Goal: Information Seeking & Learning: Learn about a topic

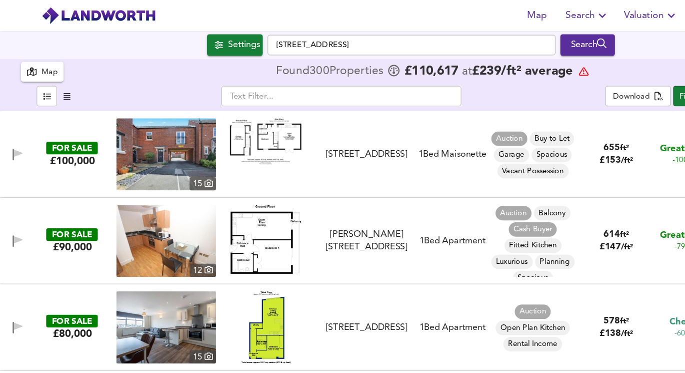
click at [482, 15] on span "Search" at bounding box center [490, 13] width 37 height 14
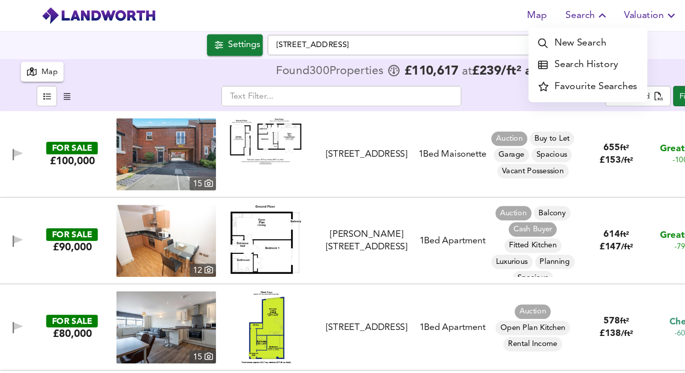
click at [202, 41] on div "Settings" at bounding box center [203, 37] width 27 height 13
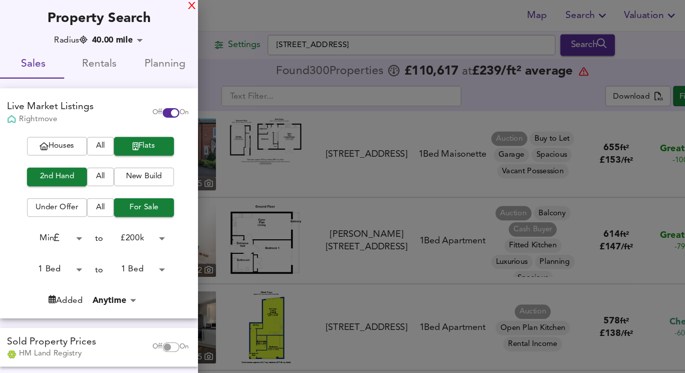
click at [158, 2] on div "X" at bounding box center [160, 5] width 7 height 7
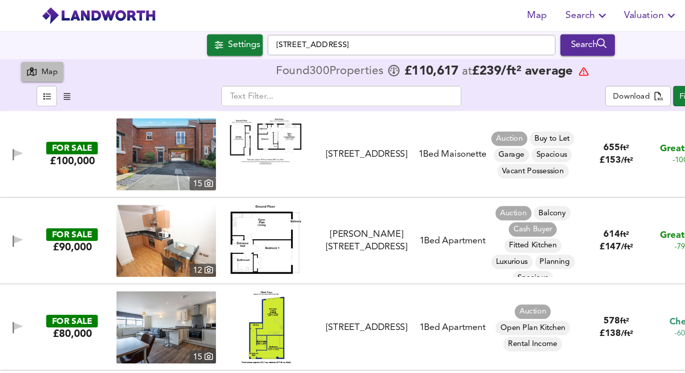
click at [41, 57] on div "Map" at bounding box center [42, 61] width 14 height 12
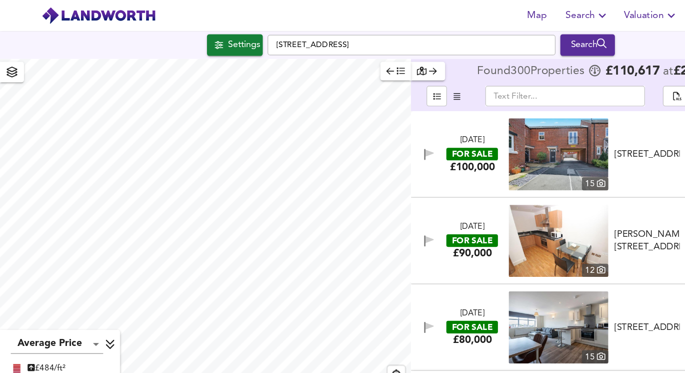
click at [331, 61] on icon "button" at bounding box center [334, 59] width 7 height 7
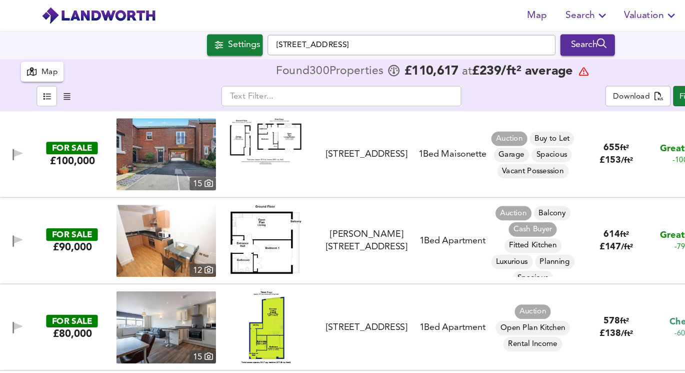
click at [539, 78] on body "Map Search Valuation 7 Log out Settings Tigers Way, LE1 7DA Search 300 Results …" at bounding box center [342, 186] width 685 height 373
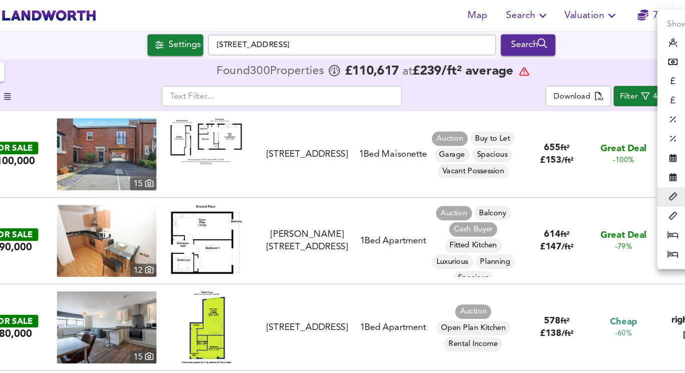
click at [581, 84] on div at bounding box center [342, 186] width 685 height 373
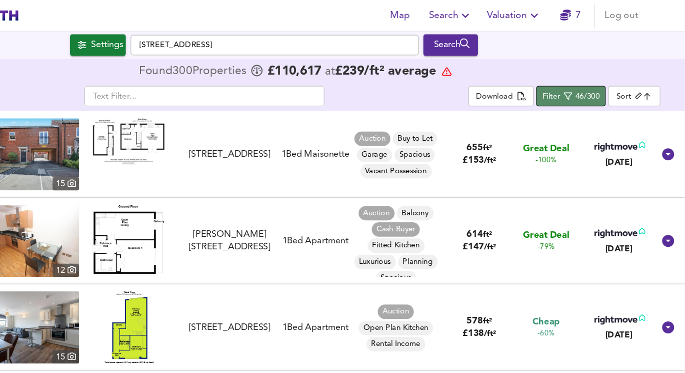
click at [601, 79] on div "46/300" at bounding box center [604, 81] width 20 height 12
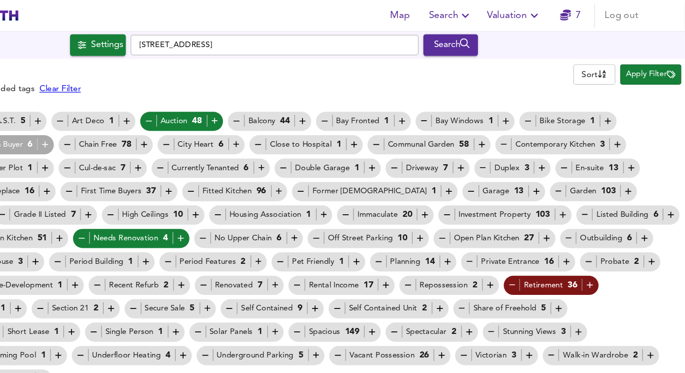
click at [491, 59] on body "Map Search Valuation 7 Log out Settings [GEOGRAPHIC_DATA] Search 300 Results Av…" at bounding box center [342, 186] width 685 height 373
click at [646, 78] on div at bounding box center [342, 186] width 685 height 373
click at [650, 67] on span "Apply Filter" at bounding box center [656, 63] width 41 height 12
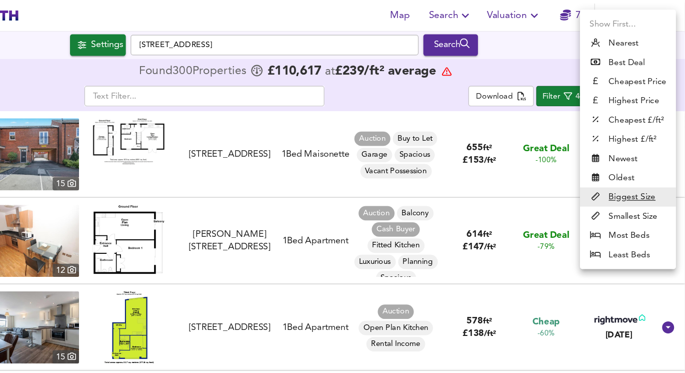
click at [523, 77] on body "Map Search Valuation 7 Log out Settings Tigers Way, LE1 7DA Search 300 Results …" at bounding box center [342, 186] width 685 height 373
click at [479, 88] on div at bounding box center [342, 186] width 685 height 373
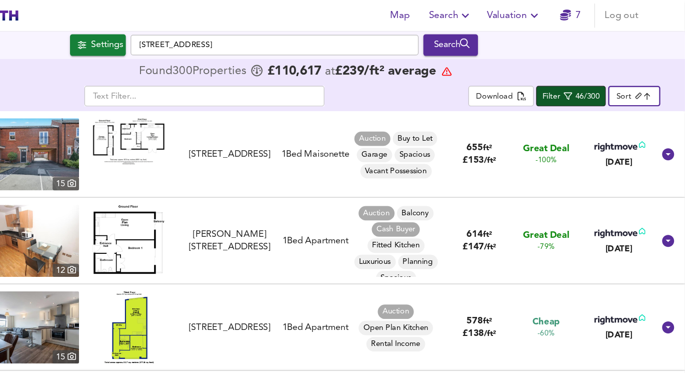
click at [579, 83] on div "Filter" at bounding box center [573, 81] width 15 height 12
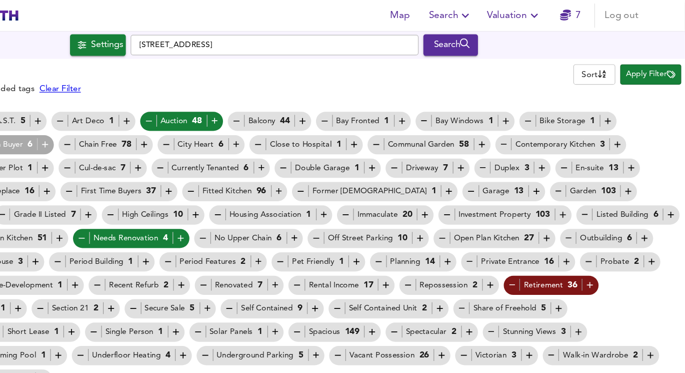
click at [241, 100] on div "Auction 48" at bounding box center [266, 101] width 64 height 11
click at [238, 102] on icon "button" at bounding box center [238, 101] width 9 height 9
click at [238, 101] on icon "button" at bounding box center [238, 101] width 5 height 1
click at [261, 199] on icon "button" at bounding box center [265, 198] width 9 height 9
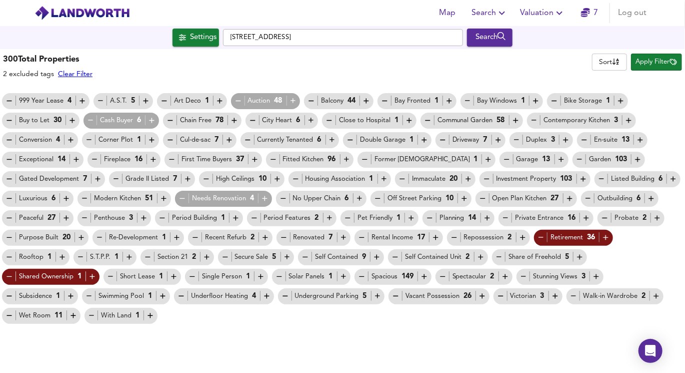
click at [93, 274] on icon "button" at bounding box center [92, 276] width 9 height 9
click at [14, 278] on div "Shared Ownership 1" at bounding box center [51, 276] width 92 height 11
click at [91, 280] on icon "button" at bounding box center [92, 276] width 9 height 9
click at [644, 56] on button "Apply Filter" at bounding box center [656, 62] width 51 height 17
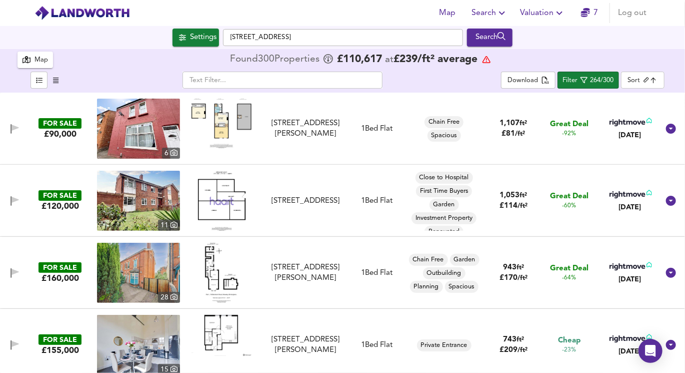
click at [225, 191] on img at bounding box center [222, 201] width 60 height 60
click at [150, 194] on img at bounding box center [138, 201] width 83 height 60
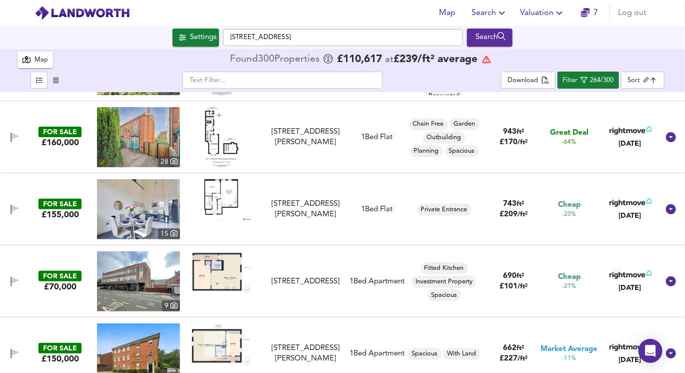
scroll to position [137, 0]
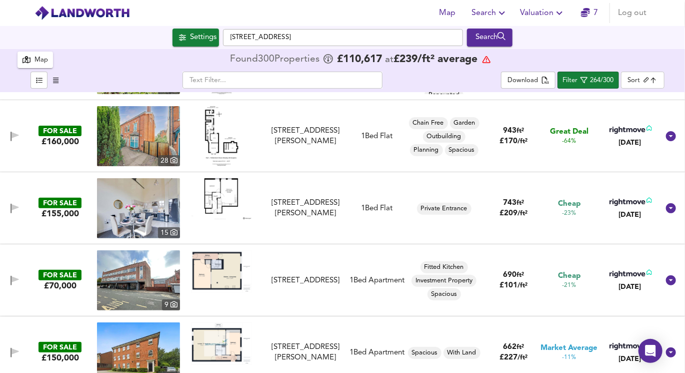
click at [213, 275] on img at bounding box center [222, 271] width 60 height 43
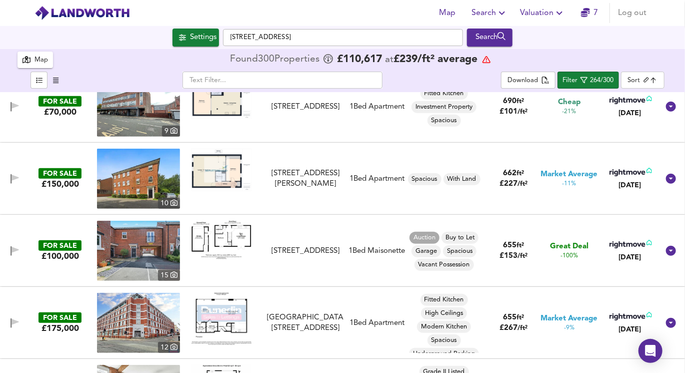
scroll to position [0, 0]
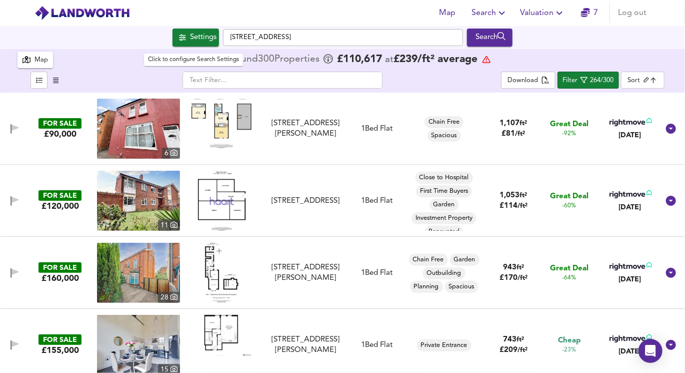
click at [195, 41] on div "Settings" at bounding box center [203, 37] width 27 height 13
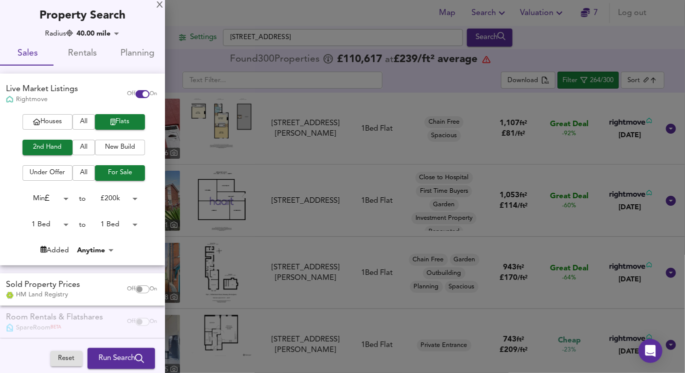
click at [35, 224] on body "Map Search Valuation 7 Log out Settings Tigers Way, LE1 7DA Search 300 Results …" at bounding box center [342, 186] width 685 height 373
click at [84, 229] on div at bounding box center [342, 186] width 685 height 373
click at [116, 222] on body "Map Search Valuation 7 Log out Settings Tigers Way, LE1 7DA Search 300 Results …" at bounding box center [342, 186] width 685 height 373
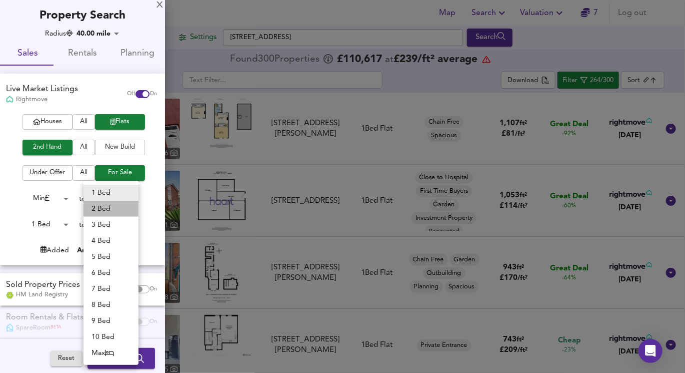
click at [109, 212] on li "2 Bed" at bounding box center [111, 209] width 55 height 16
click at [43, 226] on div "1 Bed 2 Bed 3 Bed 4 Bed 5 Bed 6 Bed 7 Bed 8 Bed 9 Bed 10 Bed Max" at bounding box center [342, 186] width 685 height 373
type input "2"
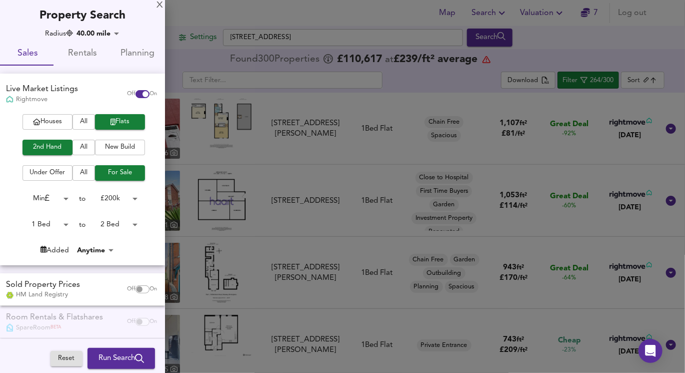
click at [58, 227] on body "Map Search Valuation 7 Log out Settings Tigers Way, LE1 7DA Search 300 Results …" at bounding box center [342, 186] width 685 height 373
click at [48, 241] on li "2 Bed" at bounding box center [41, 241] width 55 height 16
type input "2"
click at [135, 361] on icon "submit" at bounding box center [139, 358] width 9 height 9
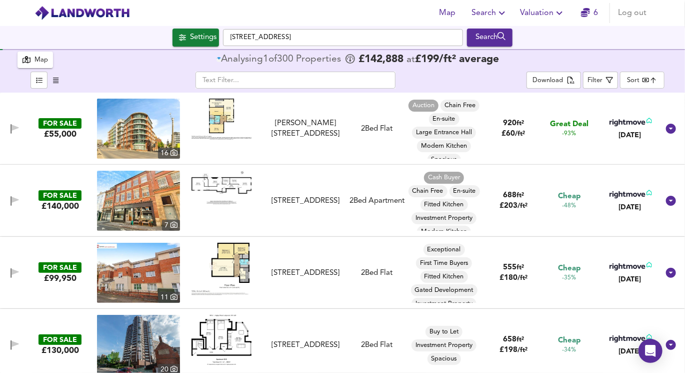
click at [642, 86] on body "Map Search Valuation 6 Log out Settings Tigers Way, LE1 7DA Search 300 Results …" at bounding box center [342, 186] width 685 height 373
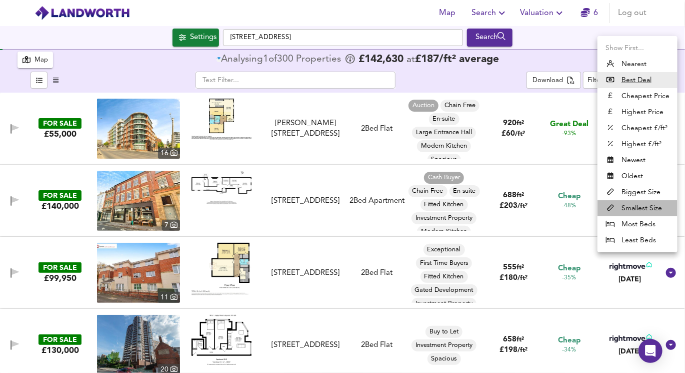
click at [629, 208] on li "Smallest Size" at bounding box center [638, 208] width 80 height 16
type input "smallest"
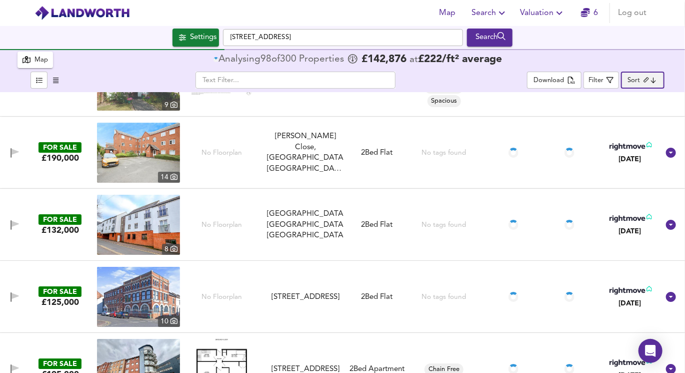
scroll to position [1549, 0]
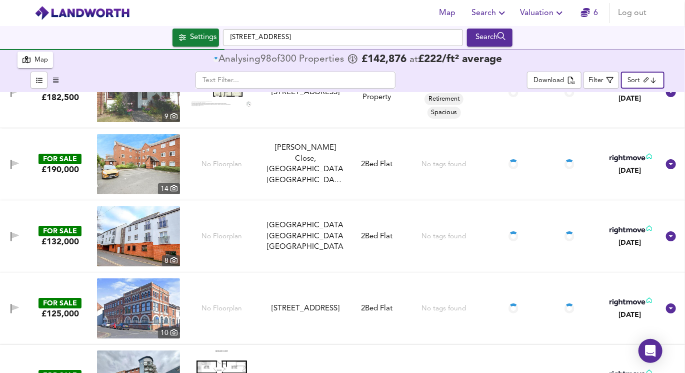
click at [650, 81] on body "Map Search Valuation 6 Log out Settings [GEOGRAPHIC_DATA] Search 300 Results Av…" at bounding box center [342, 186] width 685 height 373
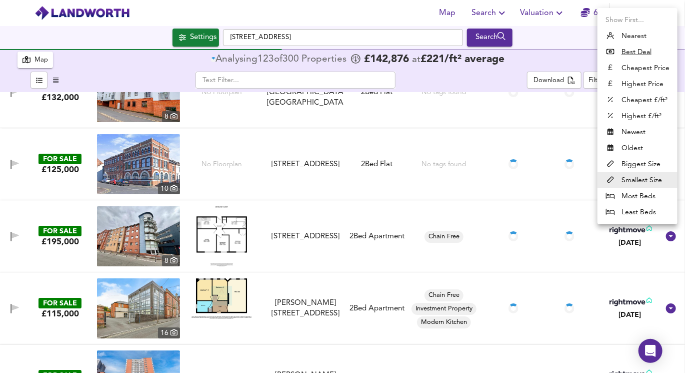
scroll to position [361, 0]
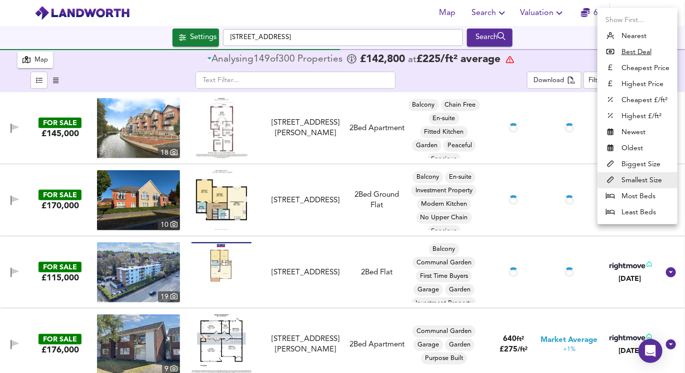
click at [557, 55] on div at bounding box center [342, 186] width 685 height 373
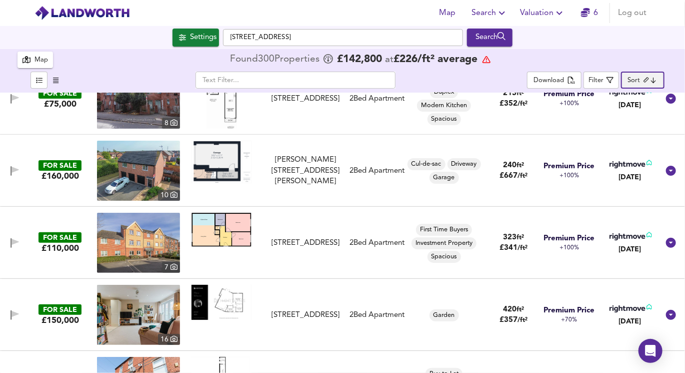
scroll to position [30, 0]
click at [204, 161] on img at bounding box center [222, 162] width 60 height 43
click at [151, 176] on img at bounding box center [138, 171] width 83 height 60
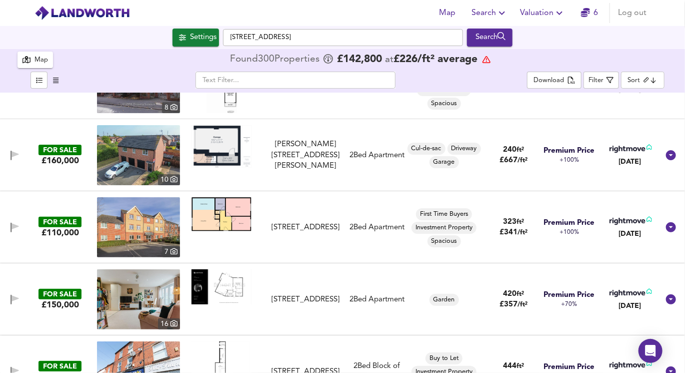
scroll to position [68, 0]
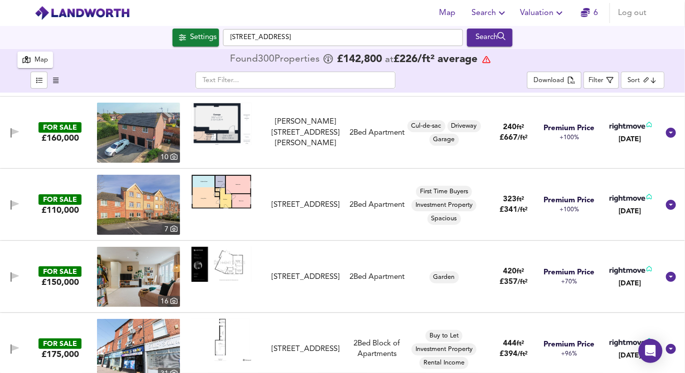
click at [153, 211] on img at bounding box center [138, 205] width 83 height 60
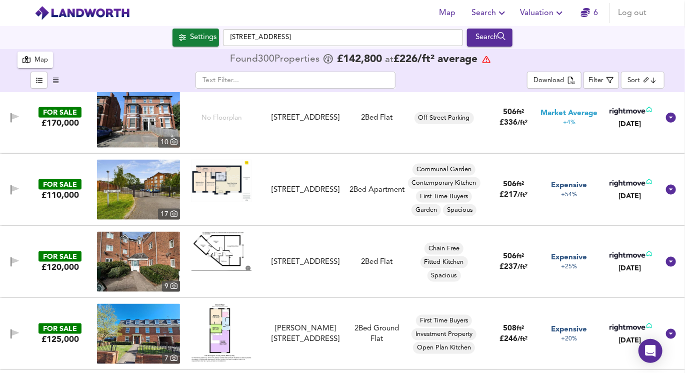
scroll to position [590, 0]
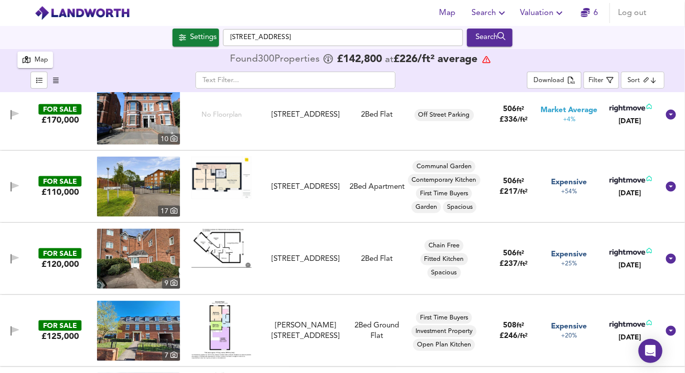
click at [161, 253] on img at bounding box center [138, 259] width 83 height 60
